Goal: Transaction & Acquisition: Download file/media

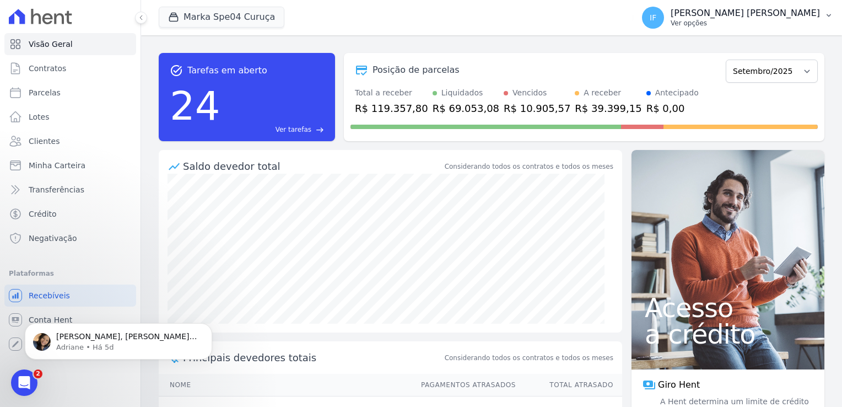
click at [739, 19] on p "Ver opções" at bounding box center [745, 23] width 149 height 9
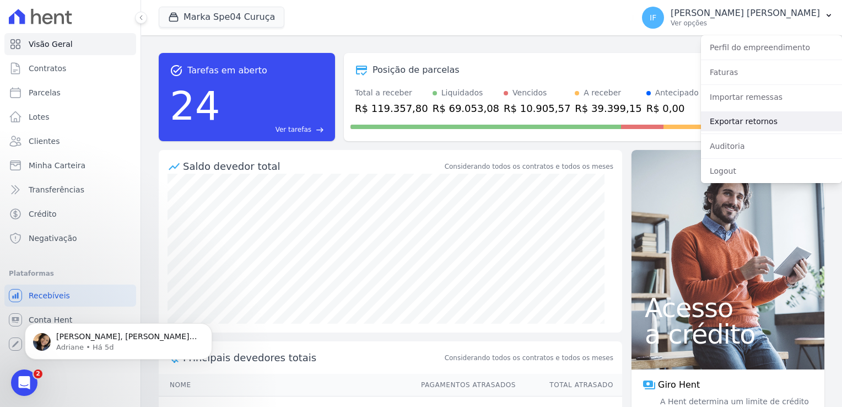
click at [770, 124] on link "Exportar retornos" at bounding box center [771, 121] width 141 height 20
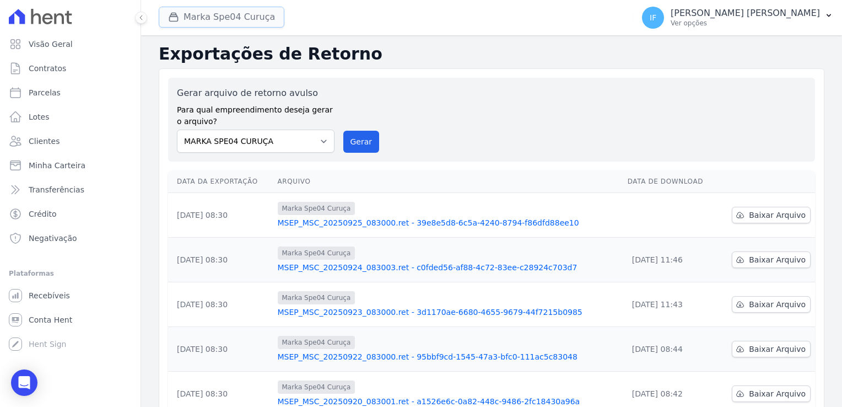
click at [205, 17] on button "Marka Spe04 Curuça" at bounding box center [222, 17] width 126 height 21
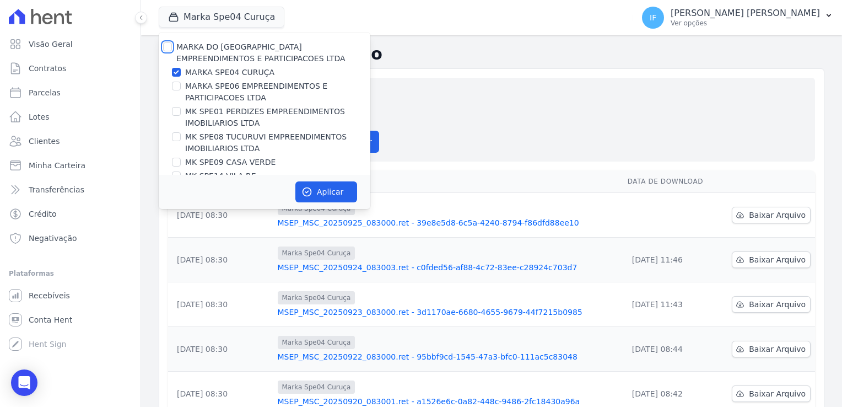
click at [169, 43] on input "MARKA DO [GEOGRAPHIC_DATA] EMPREENDIMENTOS E PARTICIPACOES LTDA" at bounding box center [167, 46] width 9 height 9
checkbox input "true"
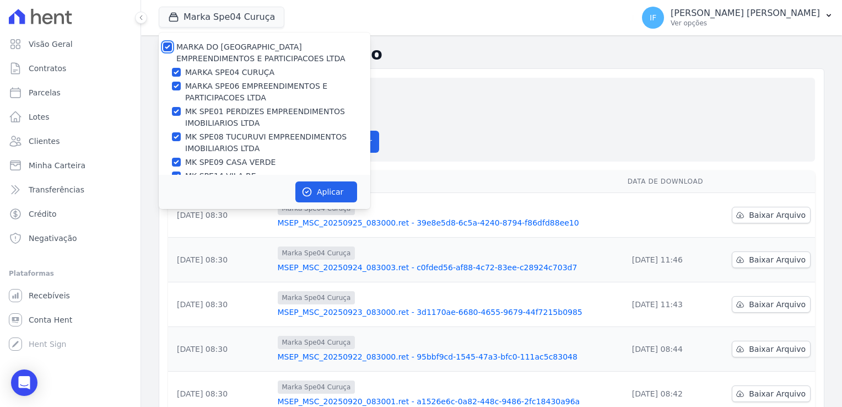
checkbox input "true"
click at [332, 193] on button "Aplicar" at bounding box center [326, 191] width 62 height 21
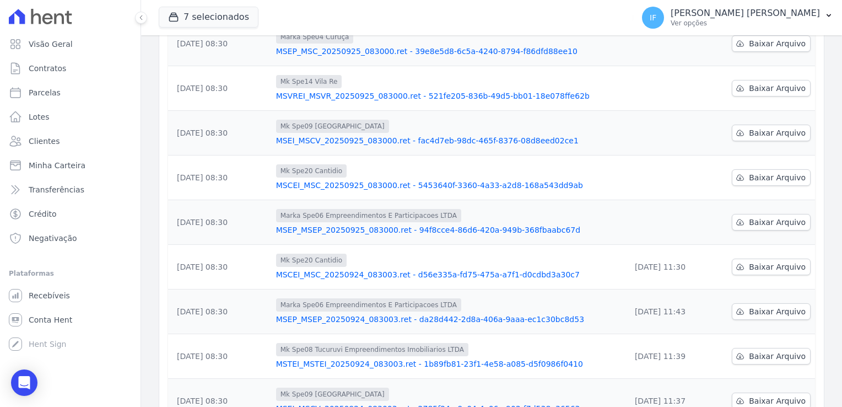
scroll to position [221, 0]
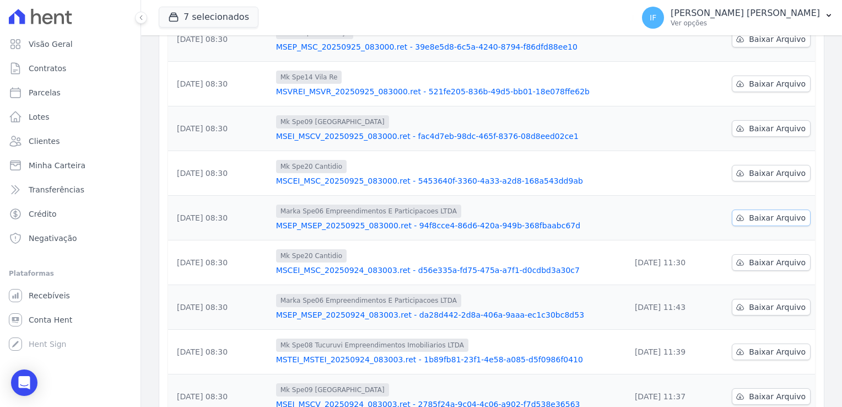
click at [779, 216] on span "Baixar Arquivo" at bounding box center [777, 217] width 57 height 11
click at [752, 173] on span "Baixar Arquivo" at bounding box center [777, 173] width 57 height 11
click at [774, 127] on span "Baixar Arquivo" at bounding box center [777, 128] width 57 height 11
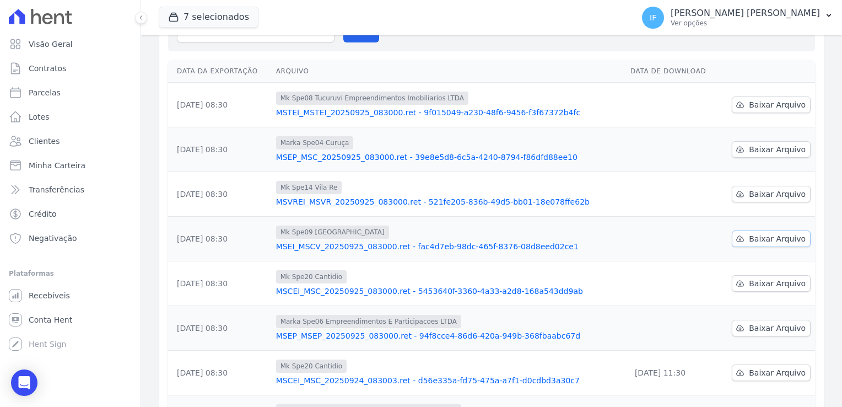
scroll to position [55, 0]
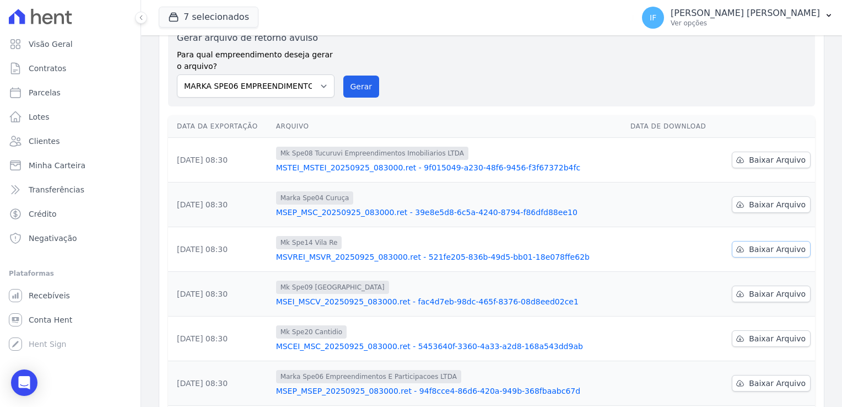
click at [756, 252] on span "Baixar Arquivo" at bounding box center [777, 249] width 57 height 11
click at [755, 196] on link "Baixar Arquivo" at bounding box center [771, 204] width 79 height 17
click at [757, 160] on span "Baixar Arquivo" at bounding box center [777, 159] width 57 height 11
